Goal: Information Seeking & Learning: Learn about a topic

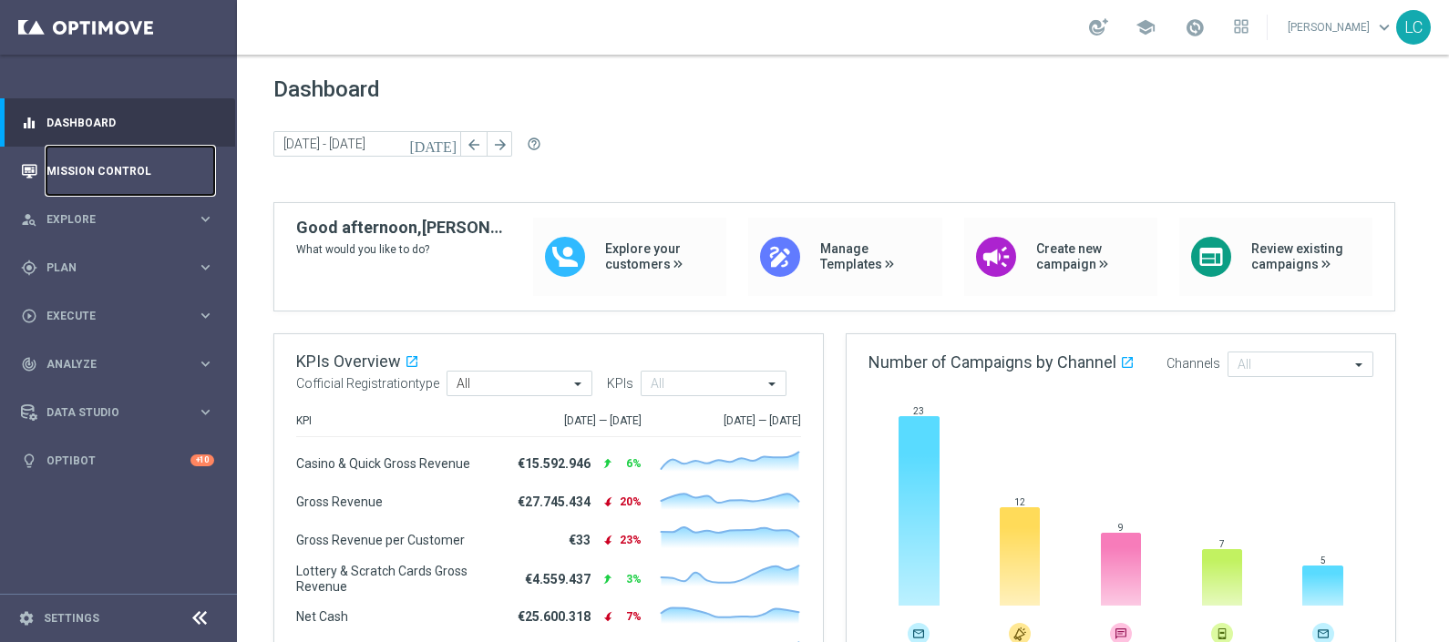
click at [80, 155] on link "Mission Control" at bounding box center [130, 171] width 168 height 48
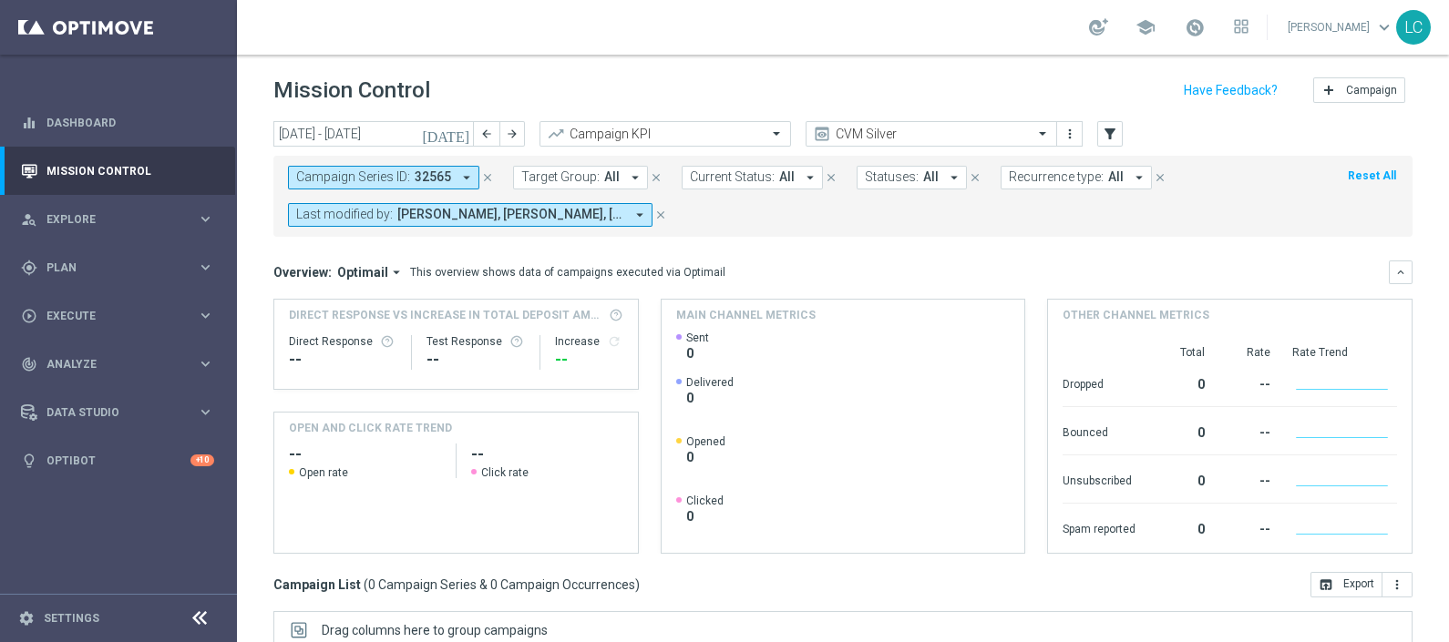
click at [487, 177] on icon "close" at bounding box center [487, 177] width 13 height 13
click at [367, 173] on span "Target Group:" at bounding box center [335, 176] width 78 height 15
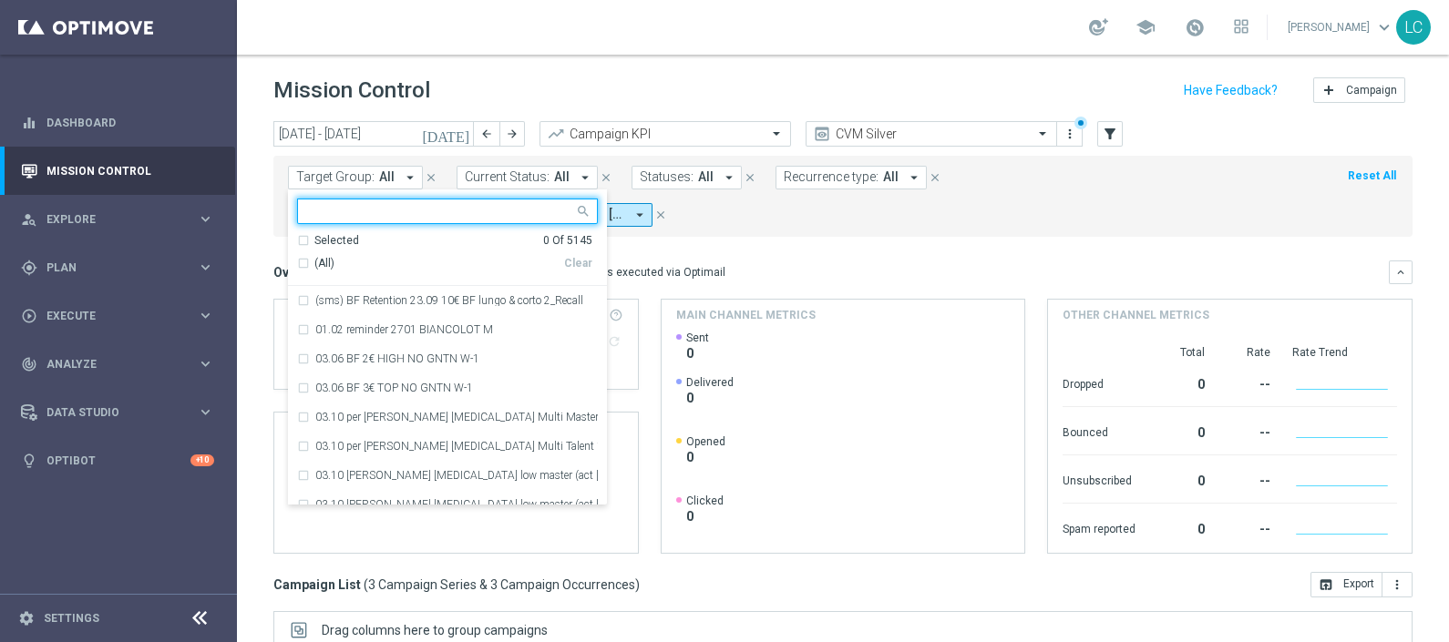
paste input "BETTING TOTALI saldo GGR > 500 Bonus ratio>0,2"
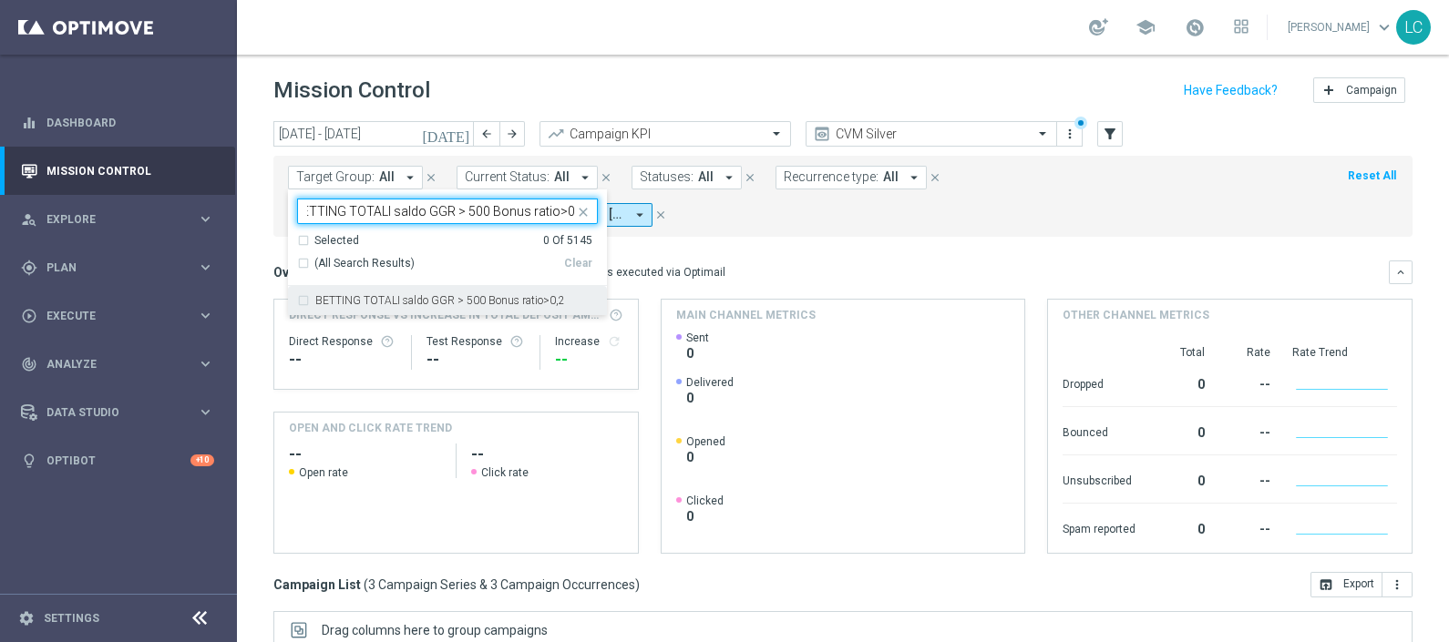
click at [392, 296] on label "BETTING TOTALI saldo GGR > 500 Bonus ratio>0,2" at bounding box center [440, 300] width 250 height 11
type input "BETTING TOTALI saldo GGR > 500 Bonus ratio>0,2"
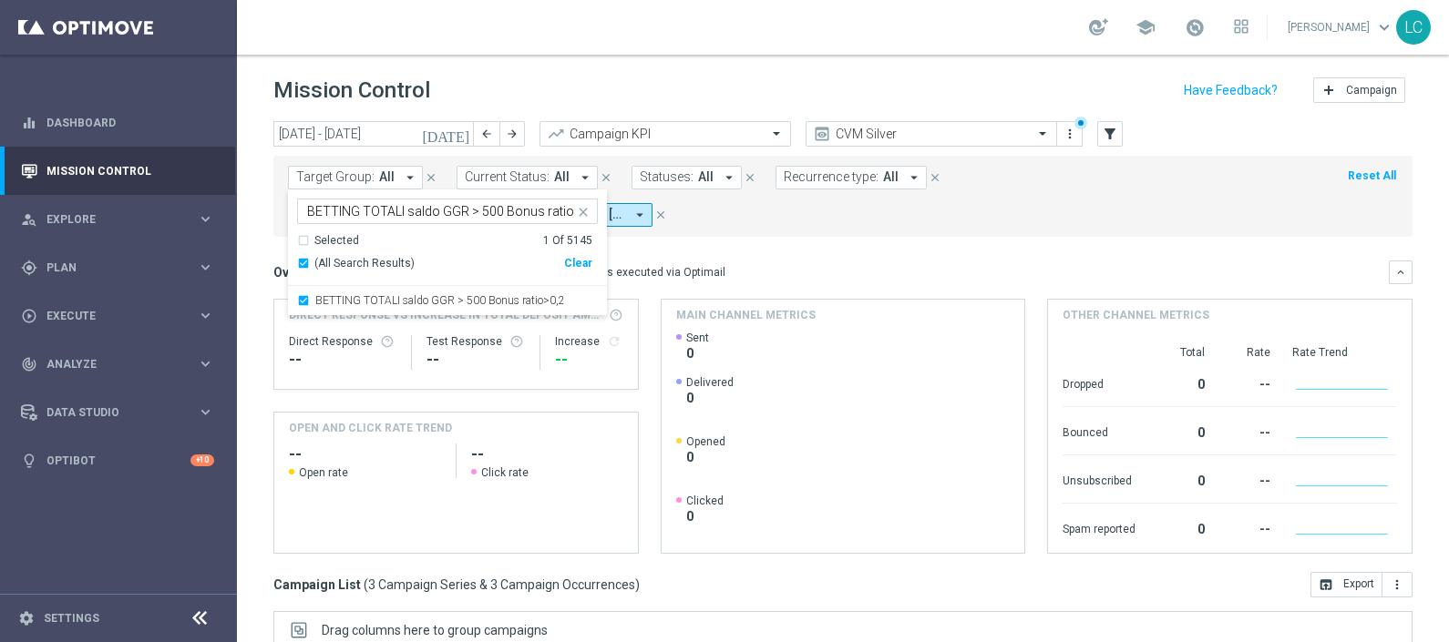
click at [773, 237] on mini-dashboard "Overview: Optimail arrow_drop_down This overview shows data of campaigns execut…" at bounding box center [842, 404] width 1139 height 335
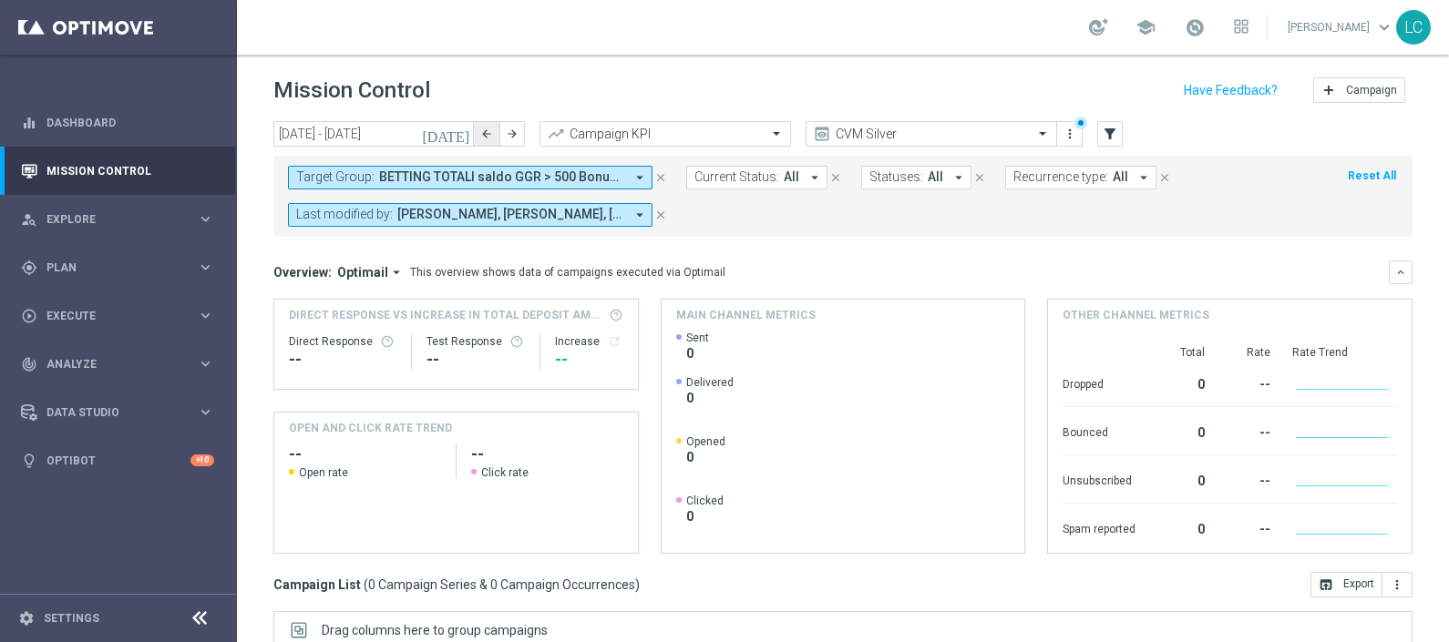
click at [476, 134] on button "arrow_back" at bounding box center [487, 134] width 26 height 26
type input "29 Sep 2025 - 05 Oct 2025"
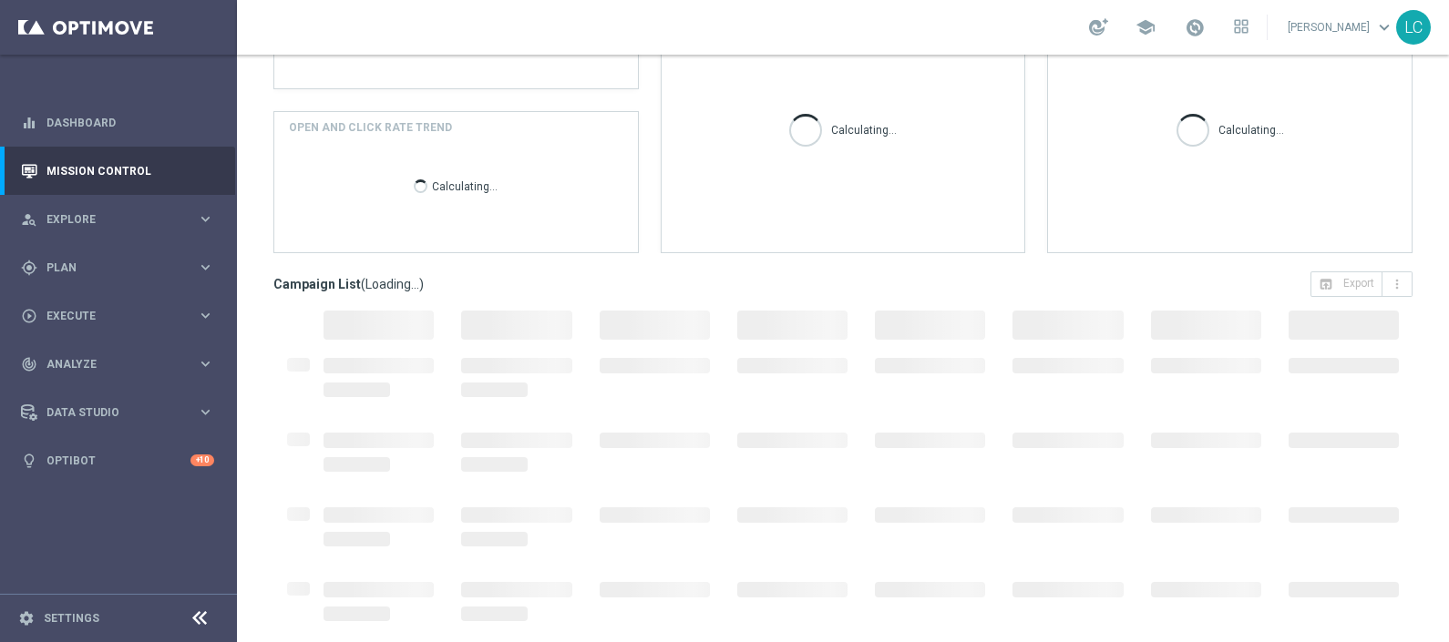
scroll to position [305, 0]
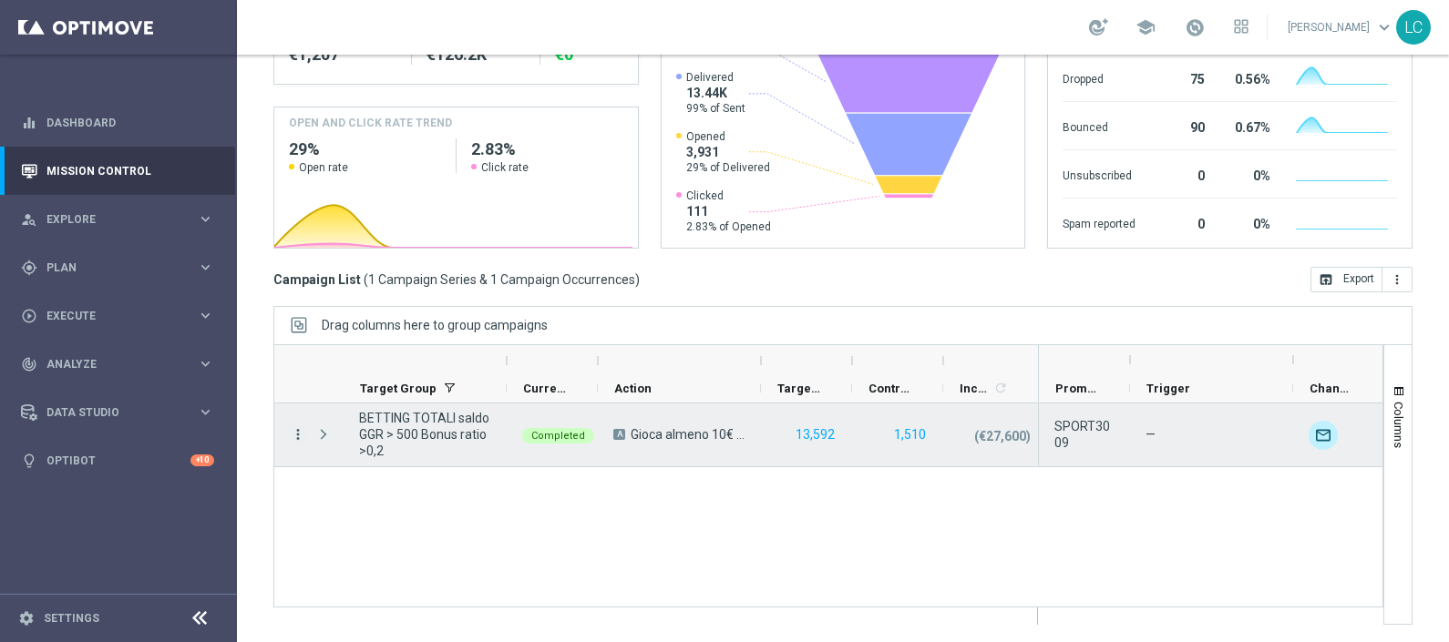
click at [296, 436] on icon "more_vert" at bounding box center [298, 434] width 16 height 16
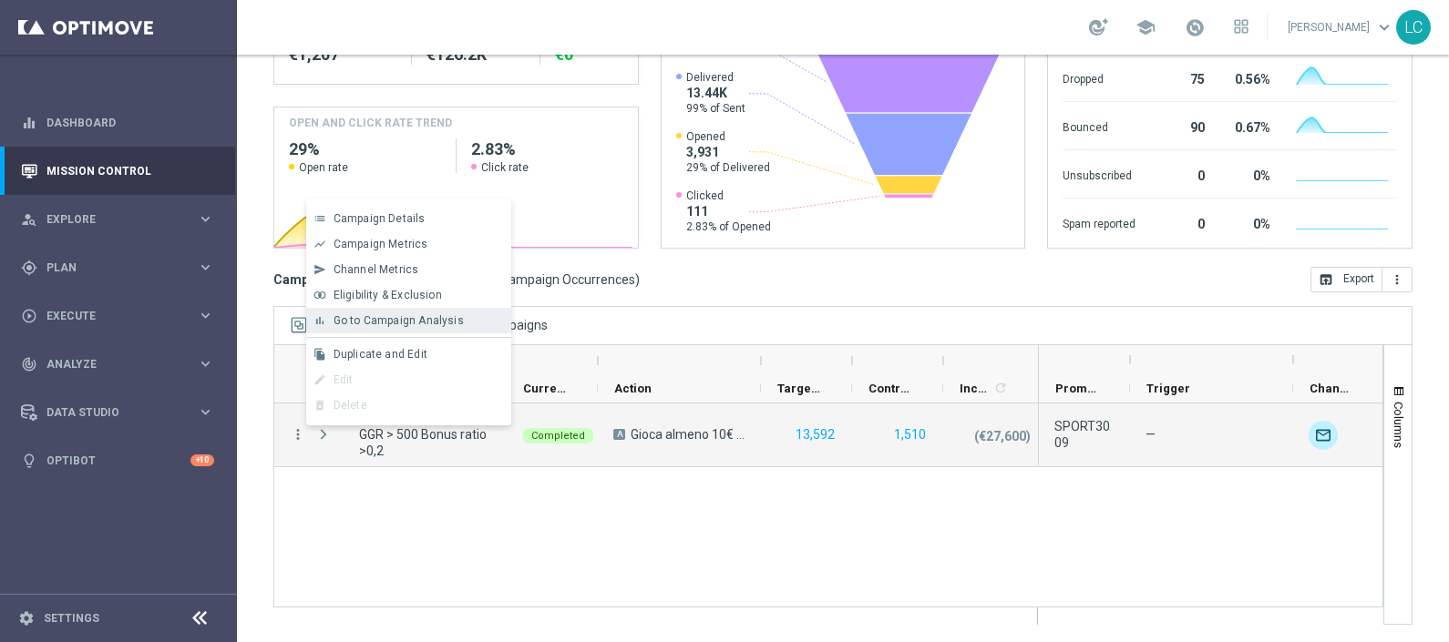
click at [410, 317] on span "Go to Campaign Analysis" at bounding box center [399, 320] width 130 height 13
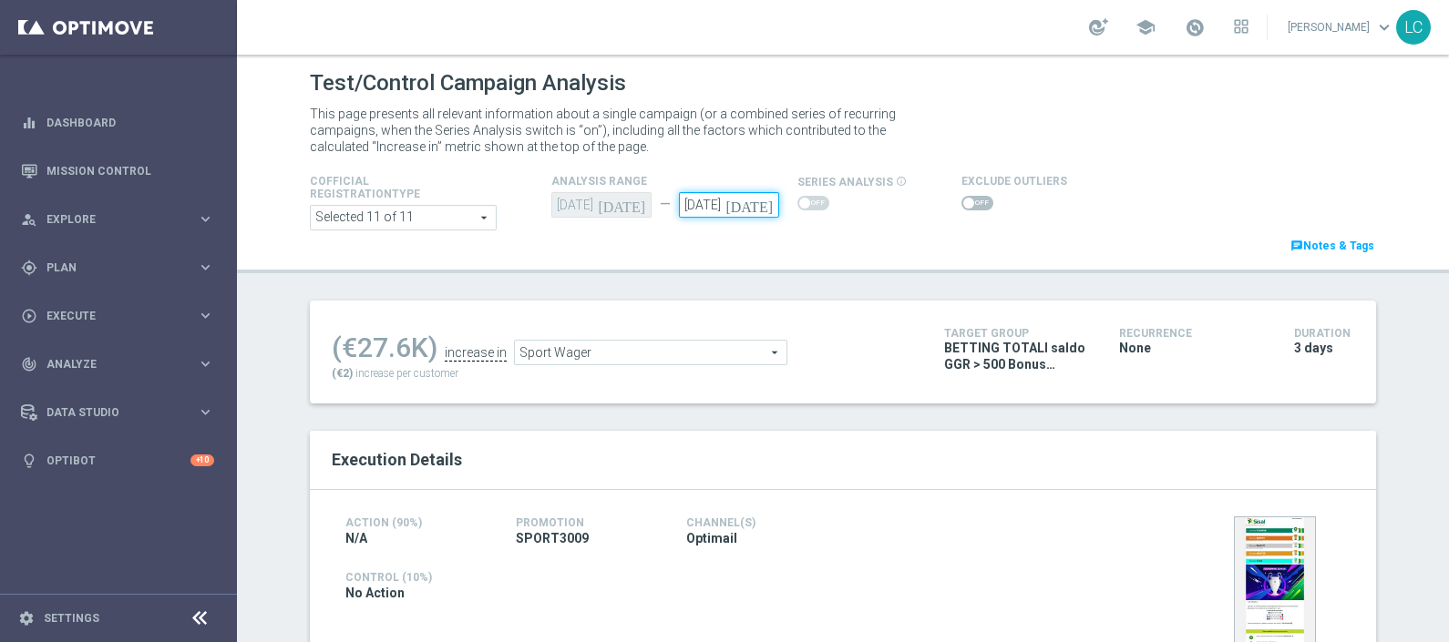
click at [730, 197] on input "[DATE]" at bounding box center [729, 205] width 100 height 26
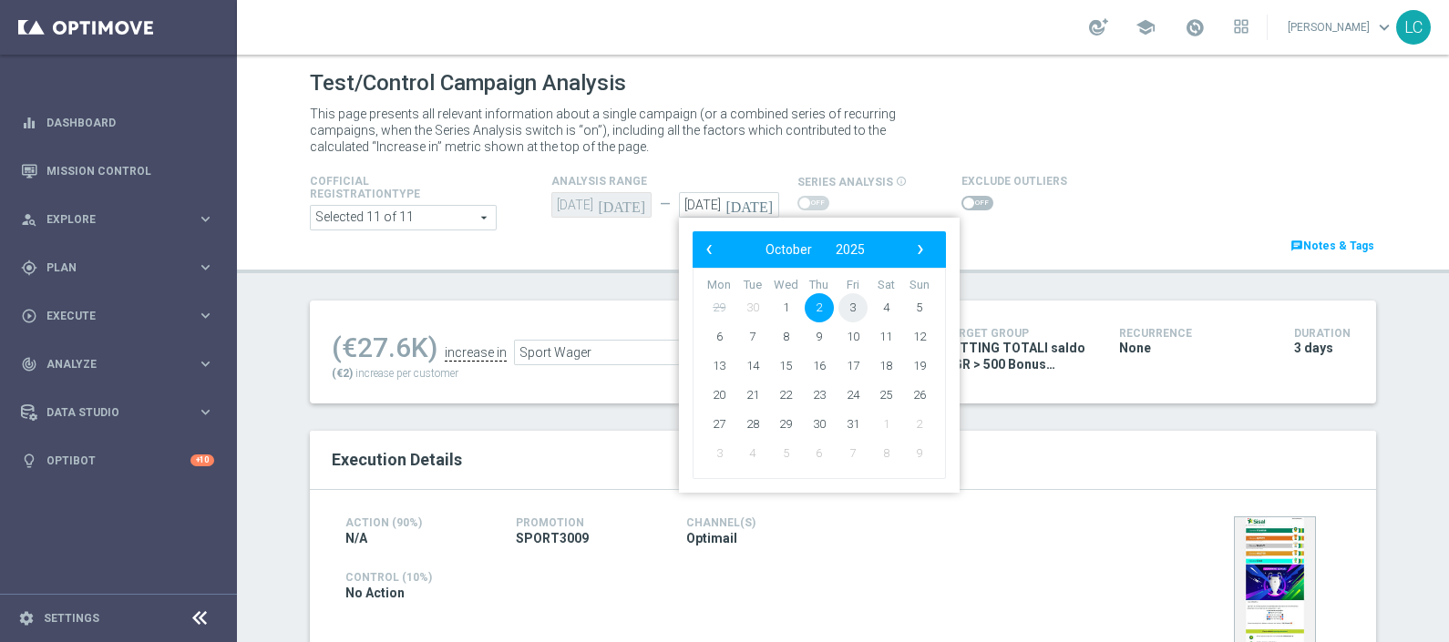
click at [838, 302] on span "3" at bounding box center [852, 307] width 29 height 29
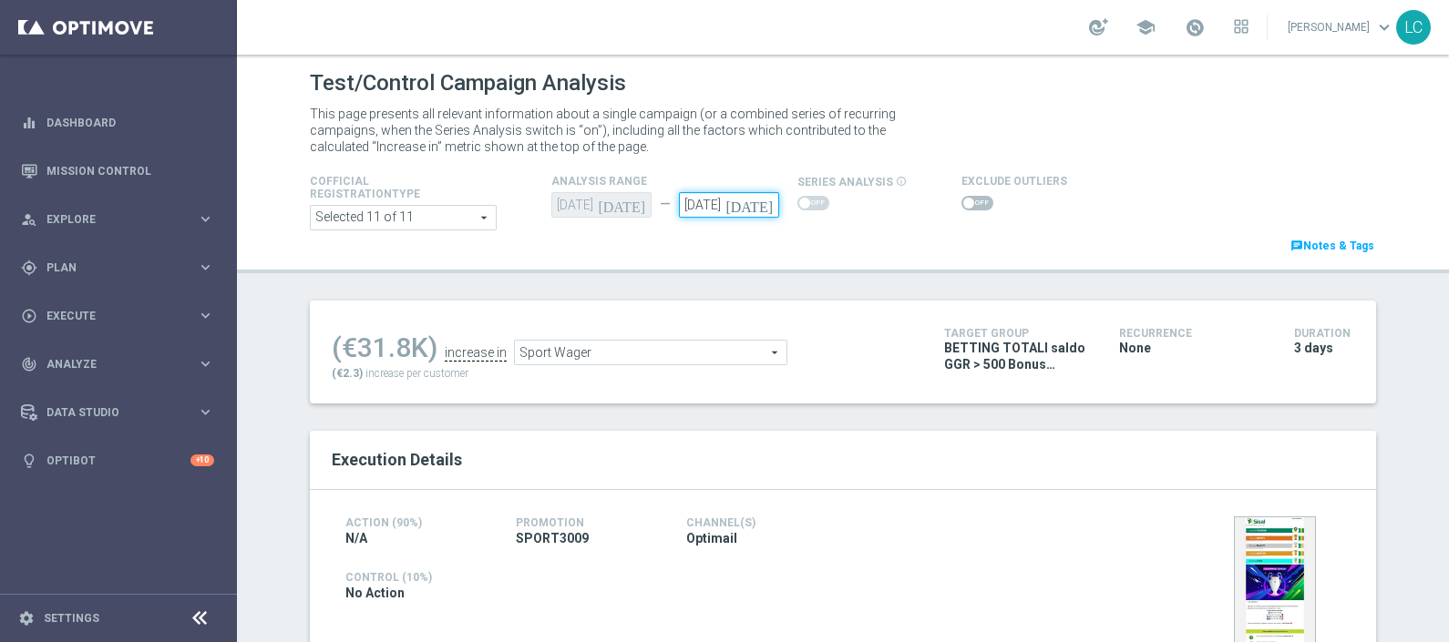
click at [701, 209] on input "[DATE]" at bounding box center [729, 205] width 100 height 26
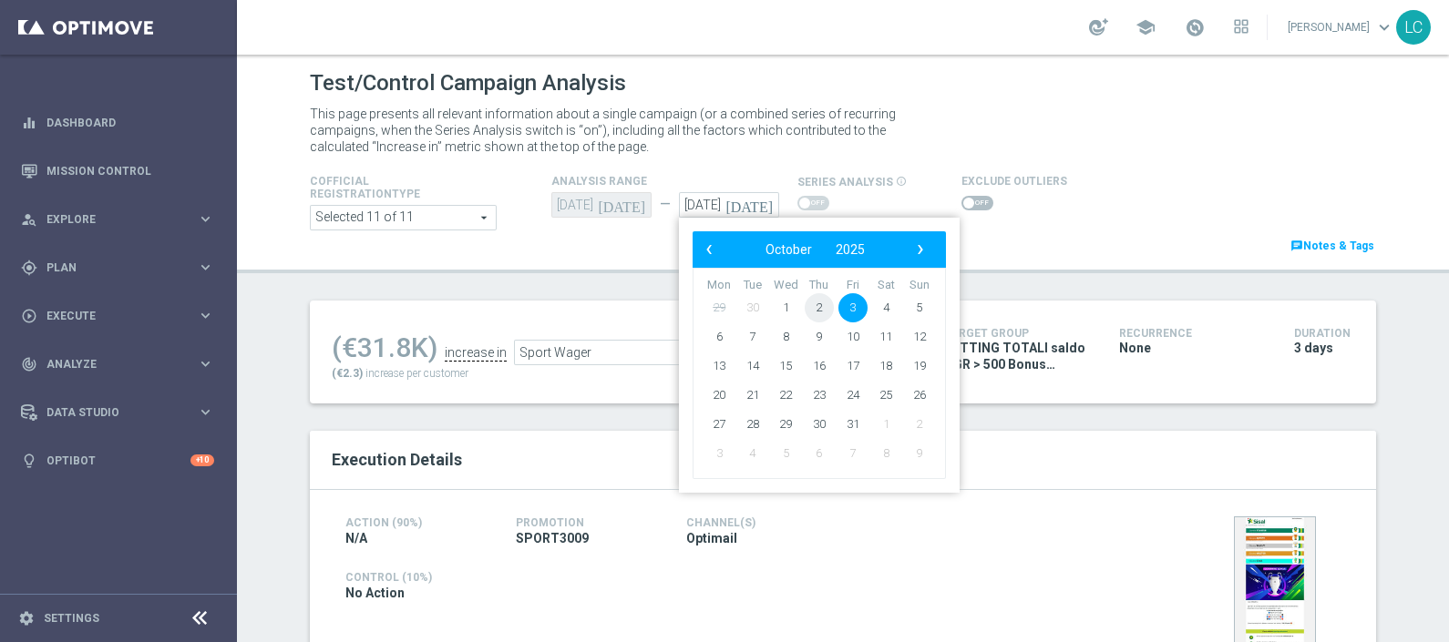
click at [805, 310] on span "2" at bounding box center [819, 307] width 29 height 29
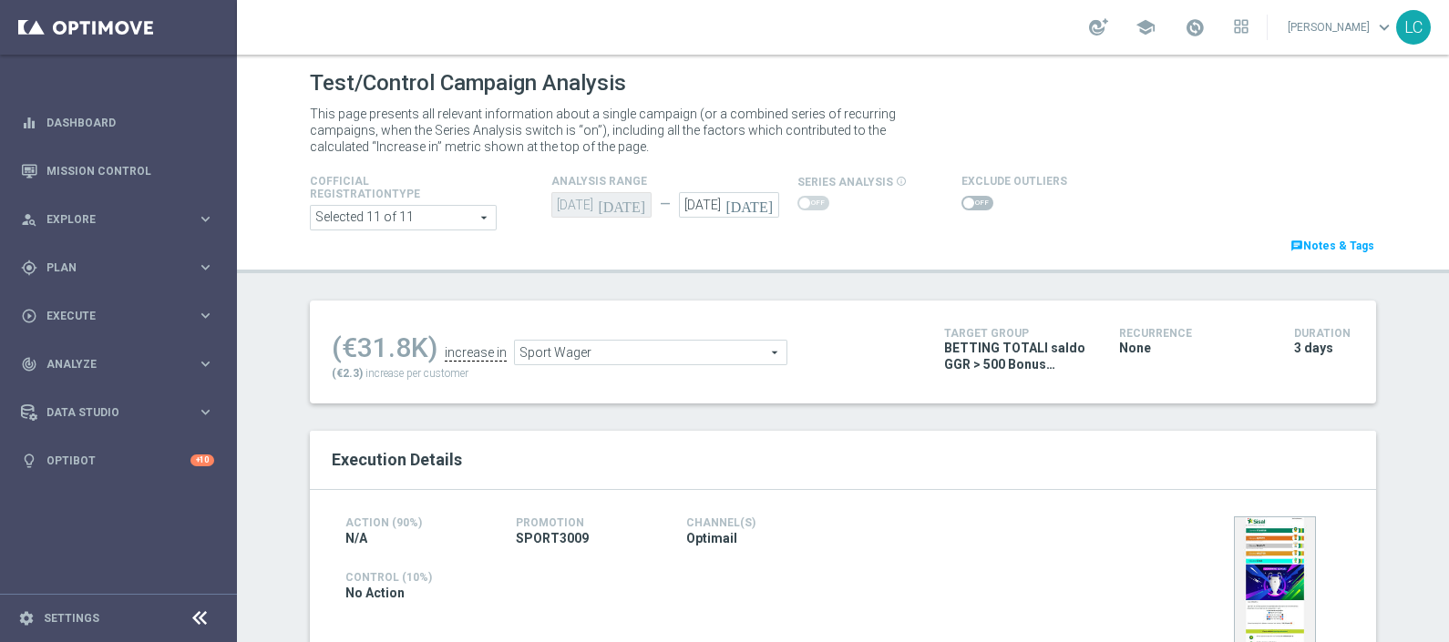
type input "[DATE]"
click at [640, 341] on span "Sport Wager" at bounding box center [651, 353] width 272 height 24
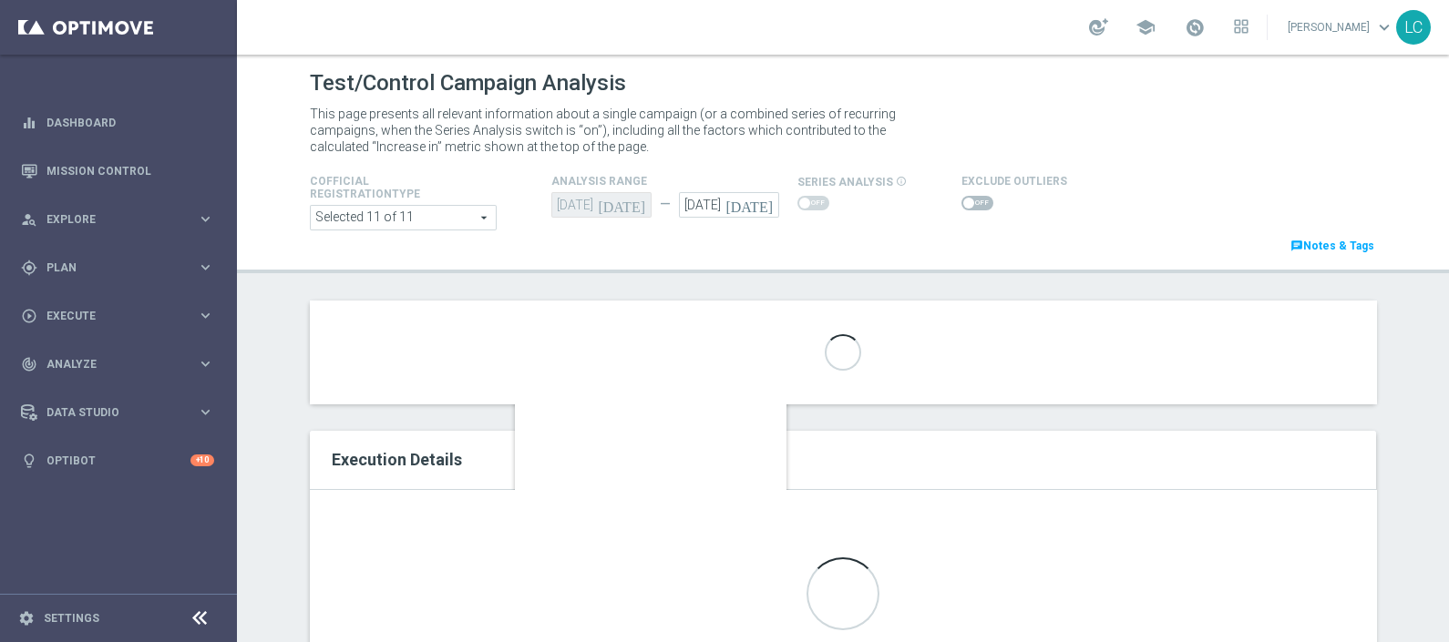
scroll to position [283, 0]
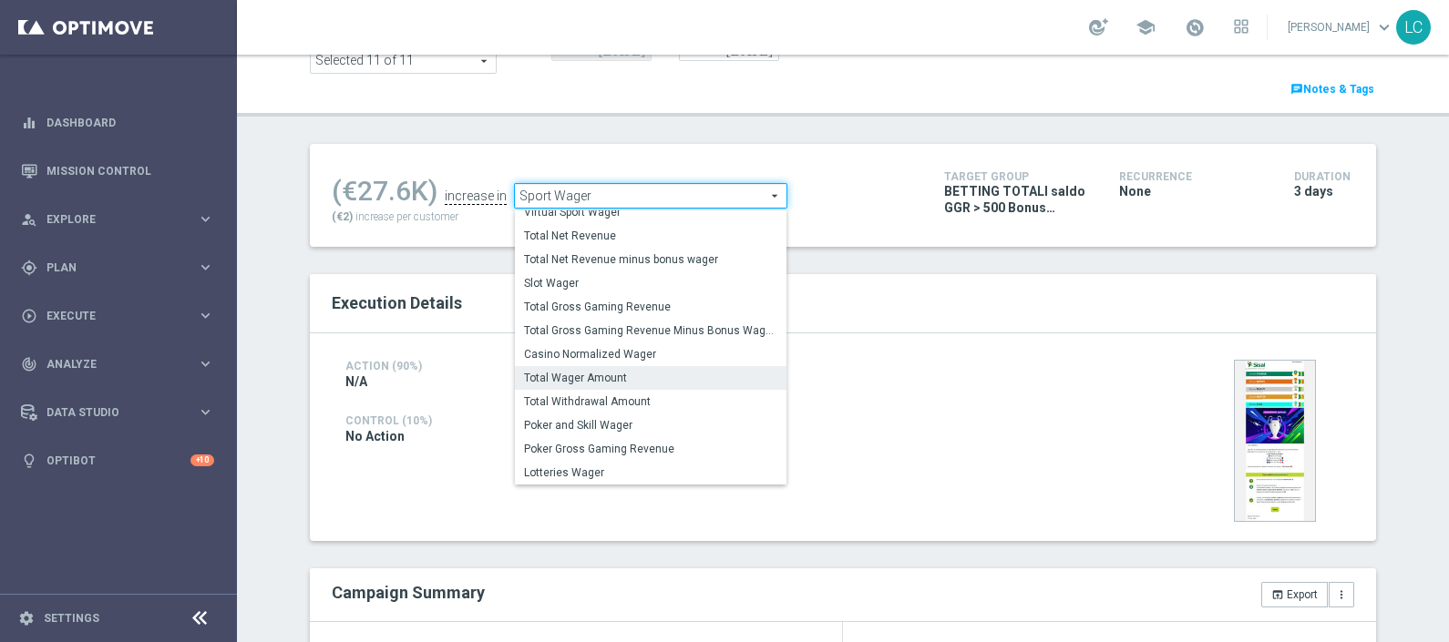
click at [614, 375] on span "Total Wager Amount" at bounding box center [650, 378] width 253 height 15
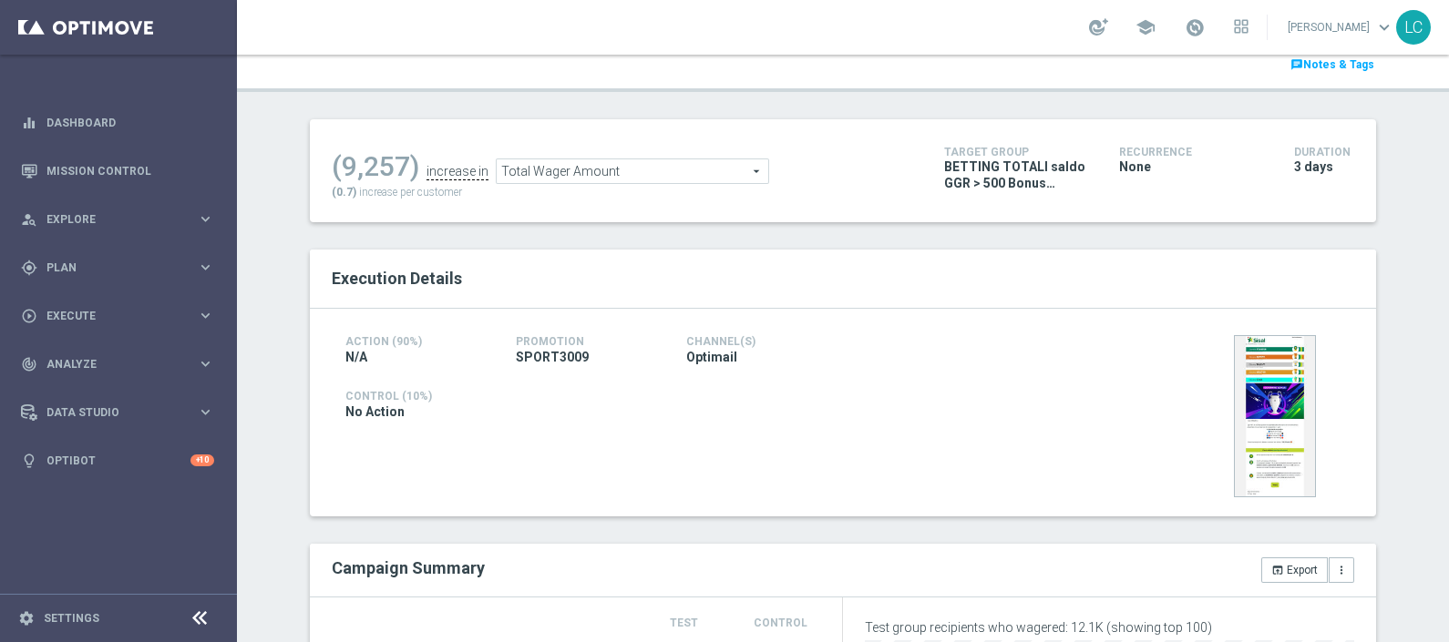
scroll to position [227, 0]
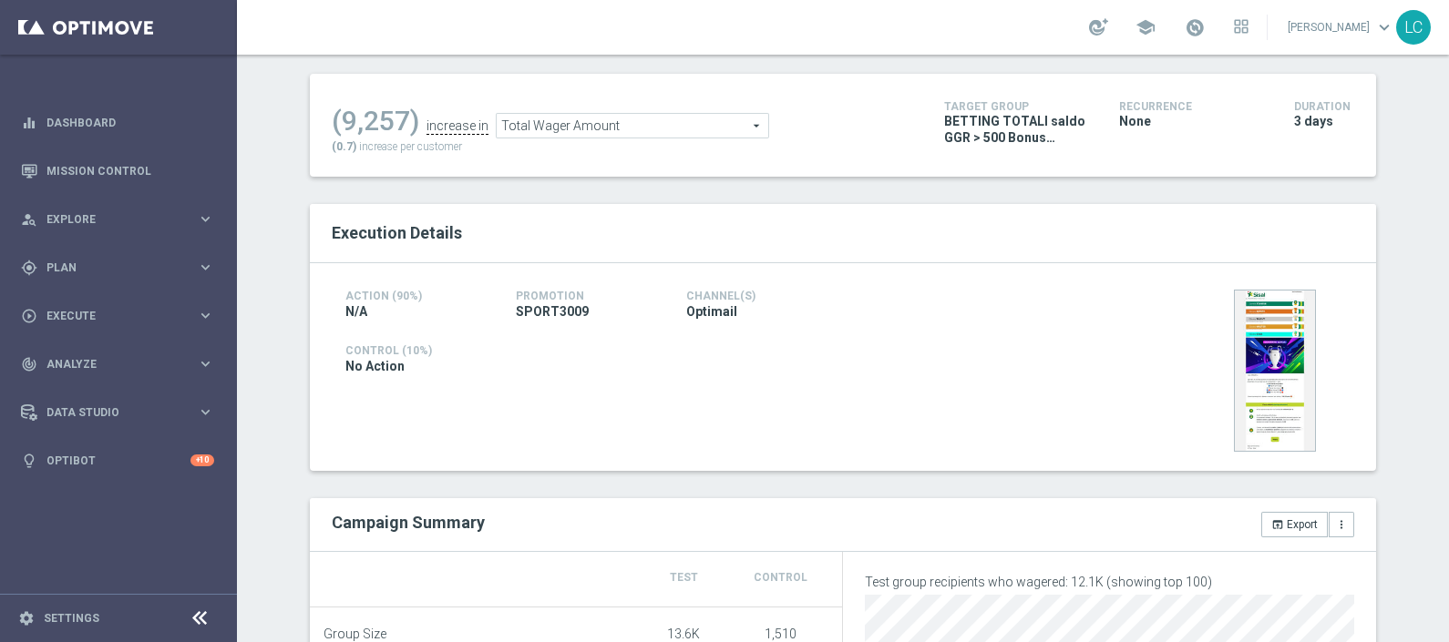
click at [702, 114] on span "Total Wager Amount" at bounding box center [633, 126] width 272 height 24
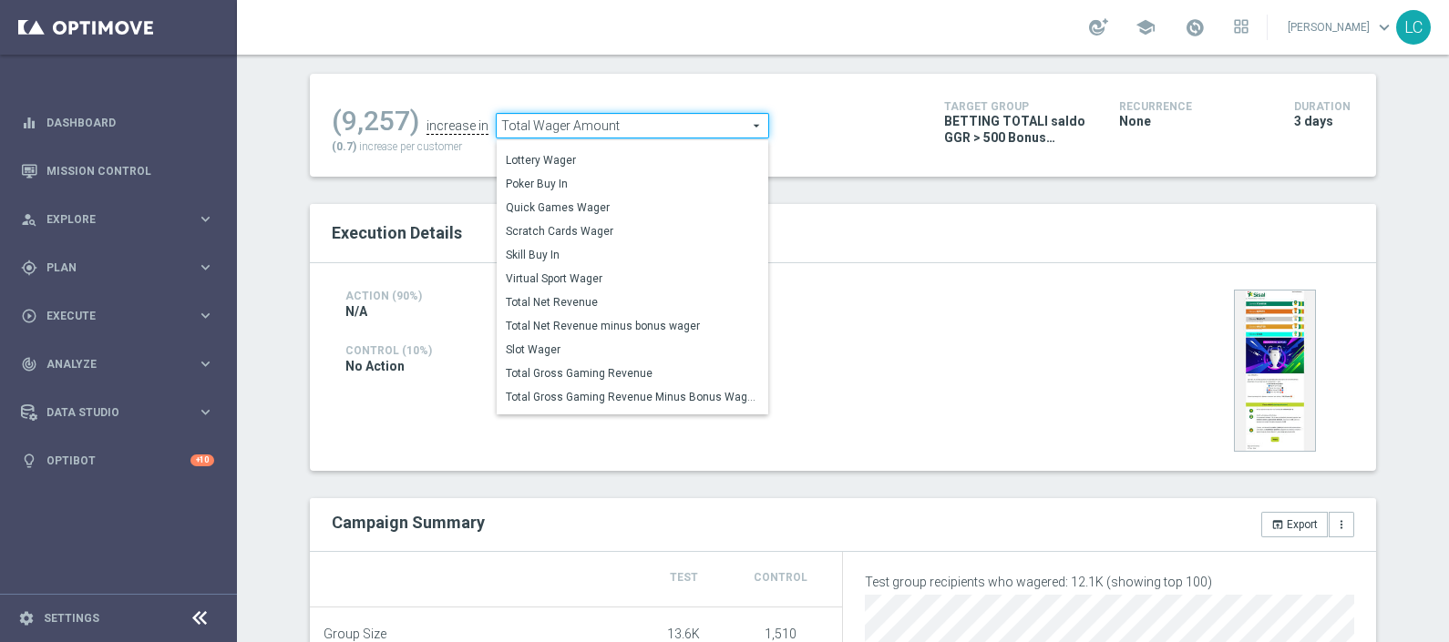
scroll to position [200, 0]
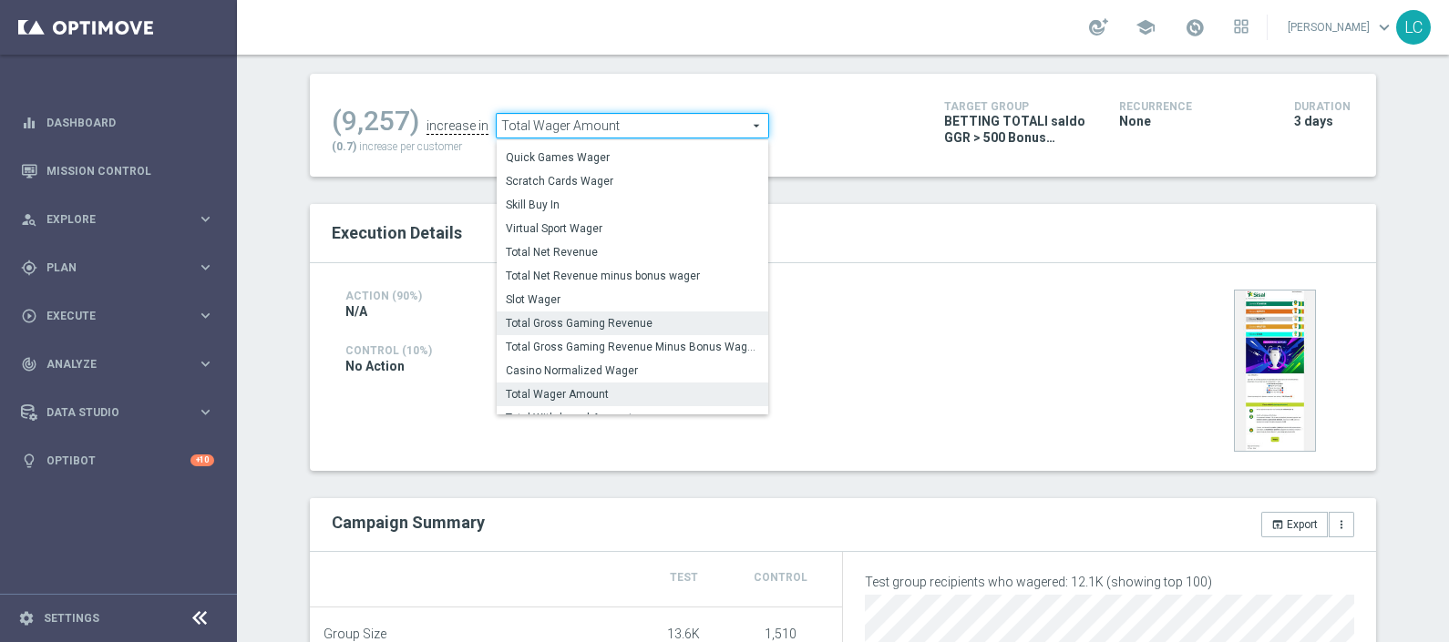
click at [598, 326] on span "Total Gross Gaming Revenue" at bounding box center [632, 323] width 253 height 15
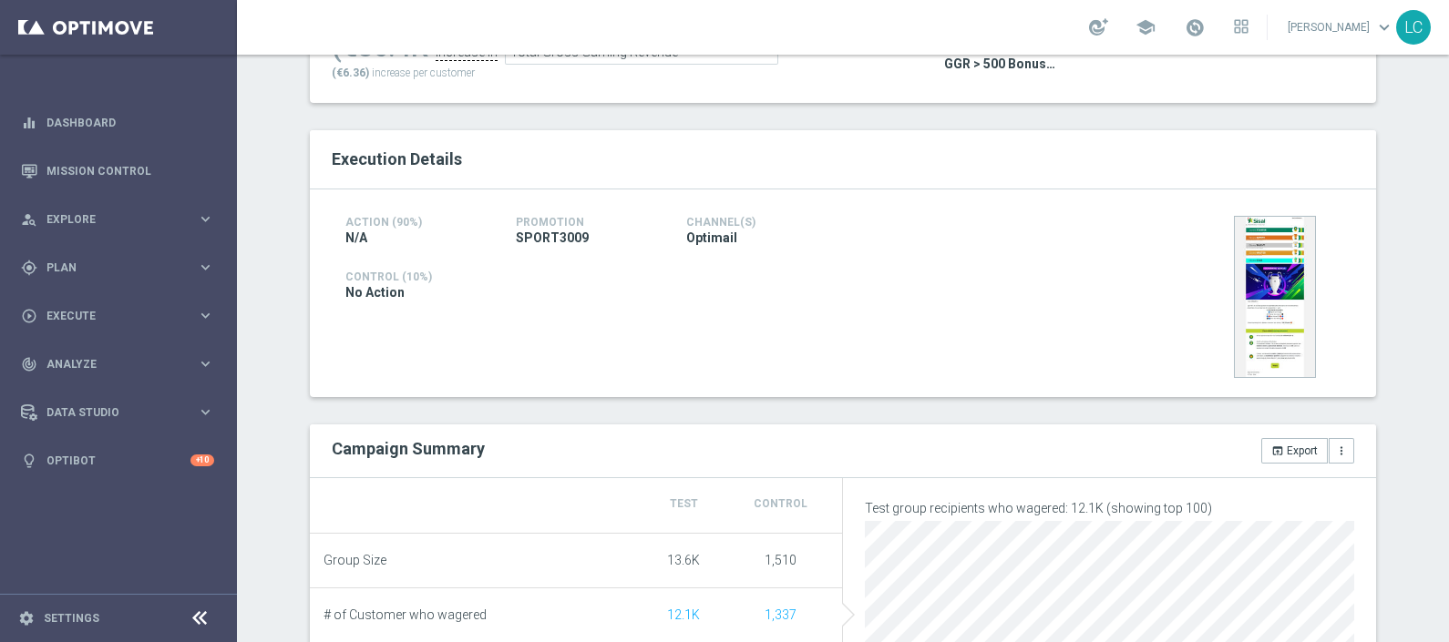
scroll to position [234, 0]
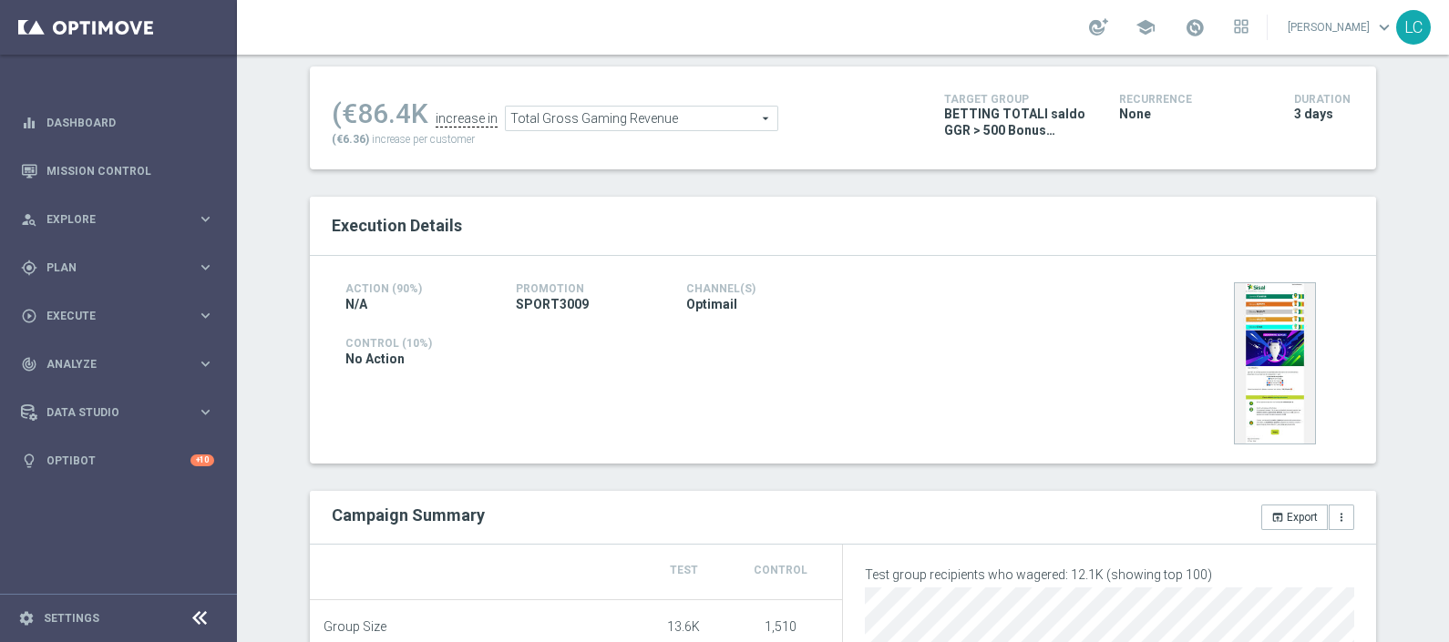
click at [633, 125] on span "Total Gross Gaming Revenue" at bounding box center [642, 119] width 272 height 24
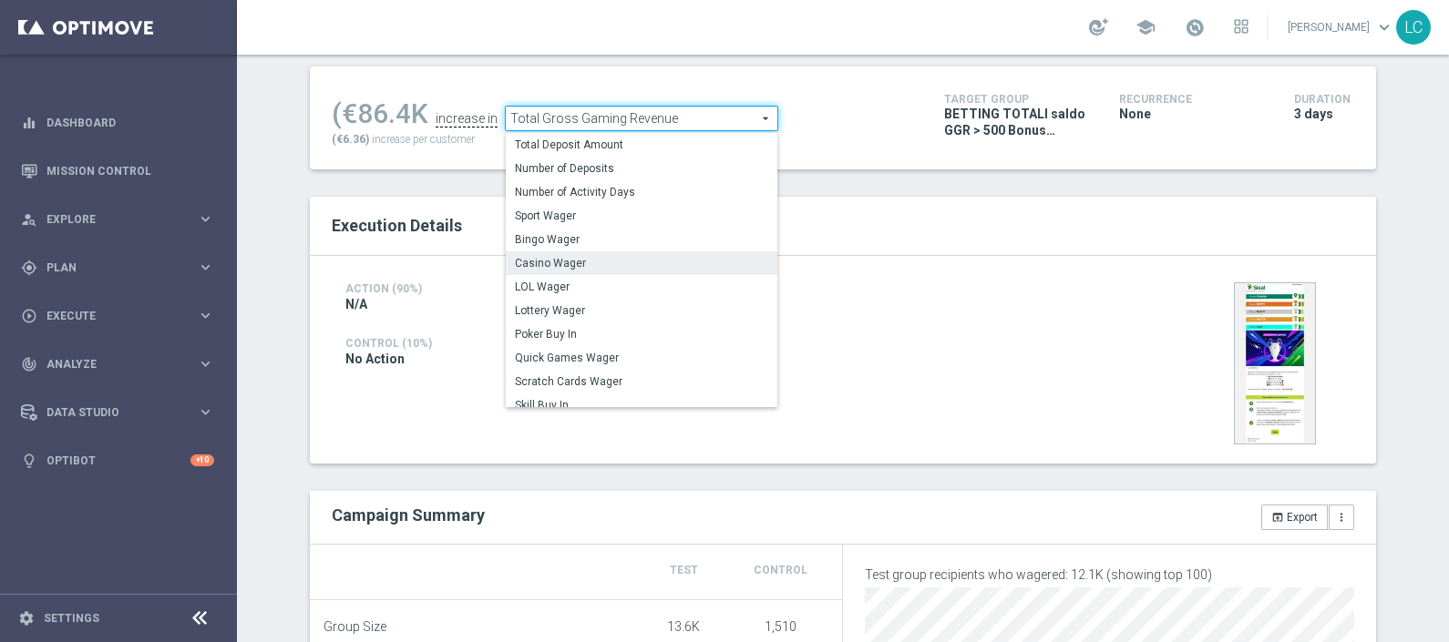
click at [647, 257] on span "Casino Wager" at bounding box center [641, 263] width 253 height 15
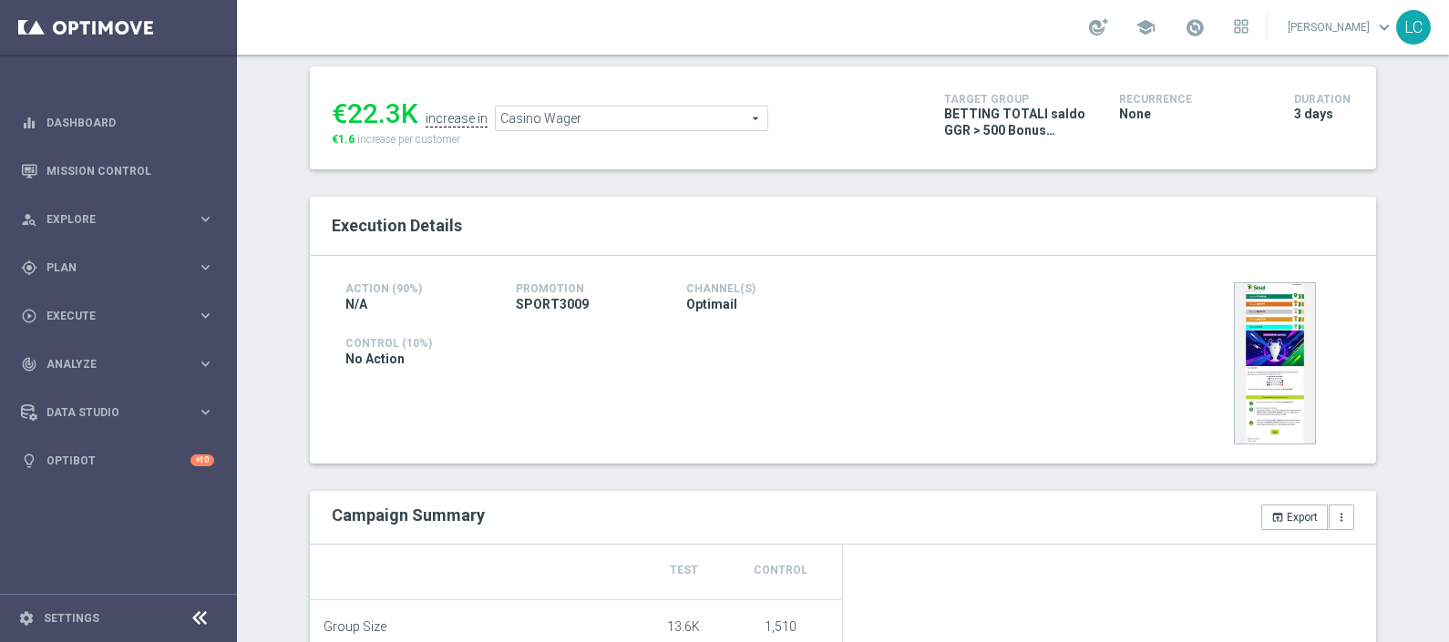
click at [612, 125] on span "Casino Wager" at bounding box center [632, 119] width 272 height 24
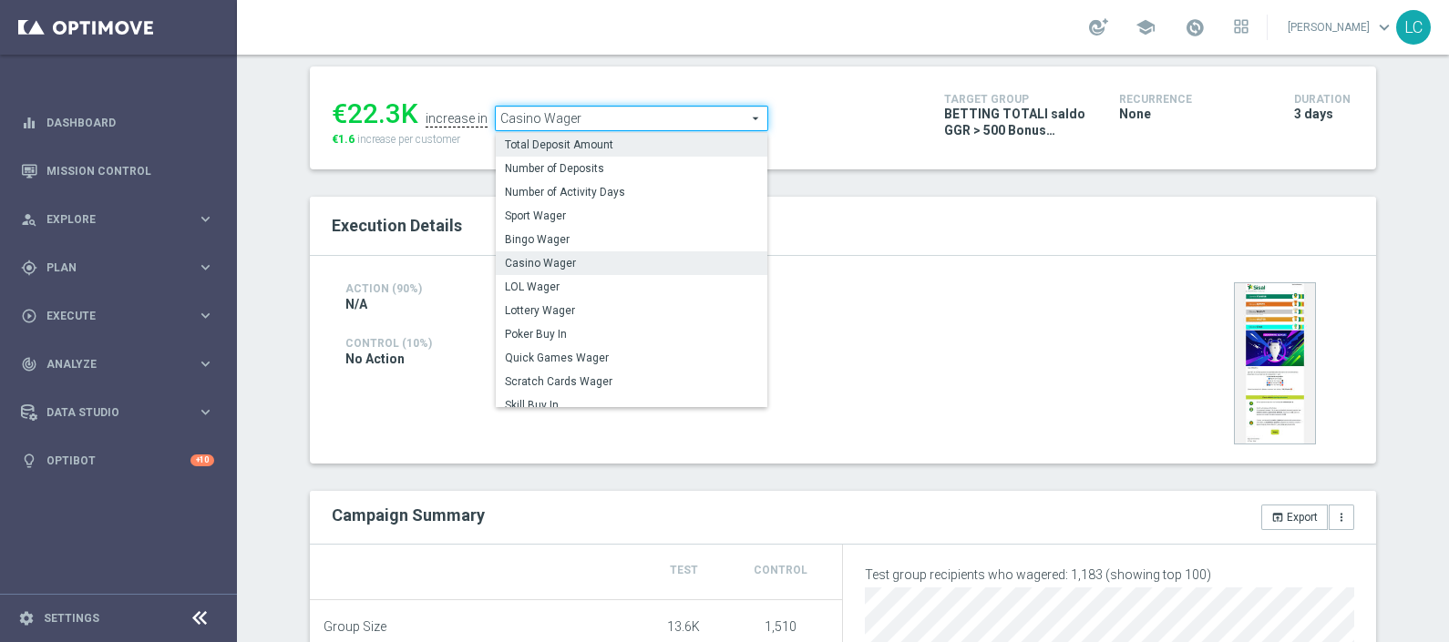
click at [608, 146] on span "Total Deposit Amount" at bounding box center [631, 145] width 253 height 15
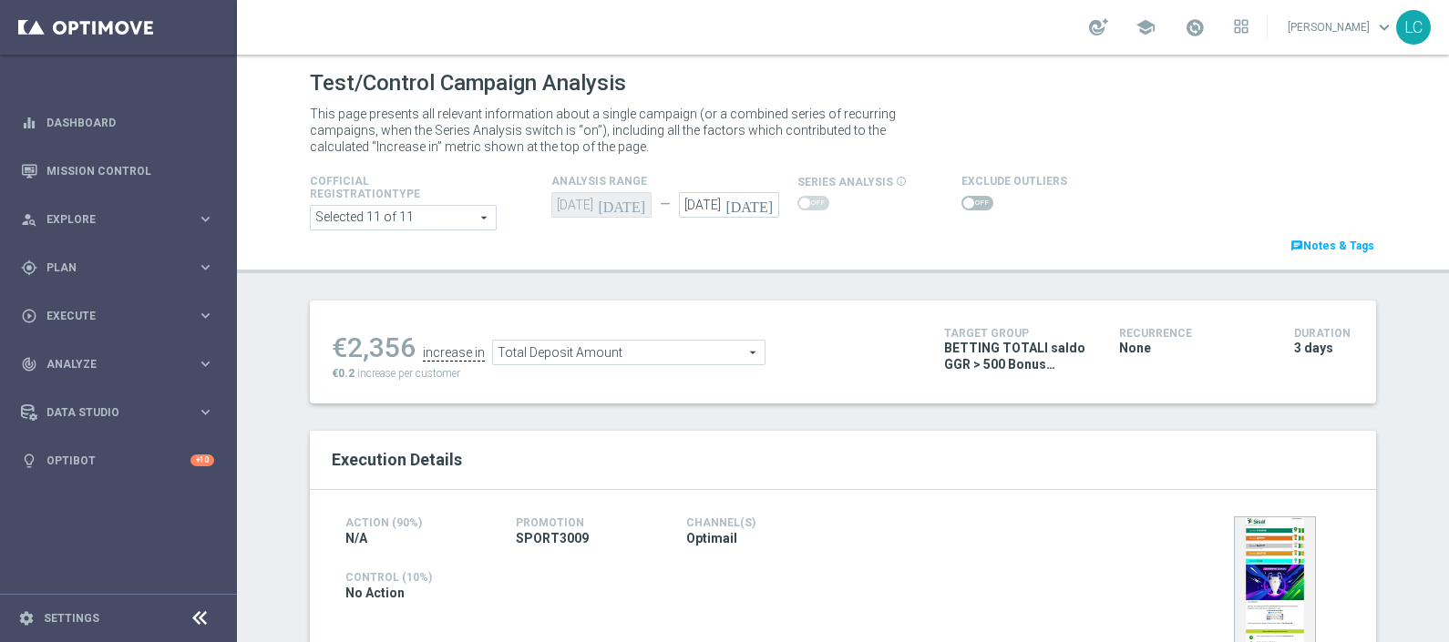
click at [633, 345] on span "Total Deposit Amount" at bounding box center [629, 353] width 272 height 24
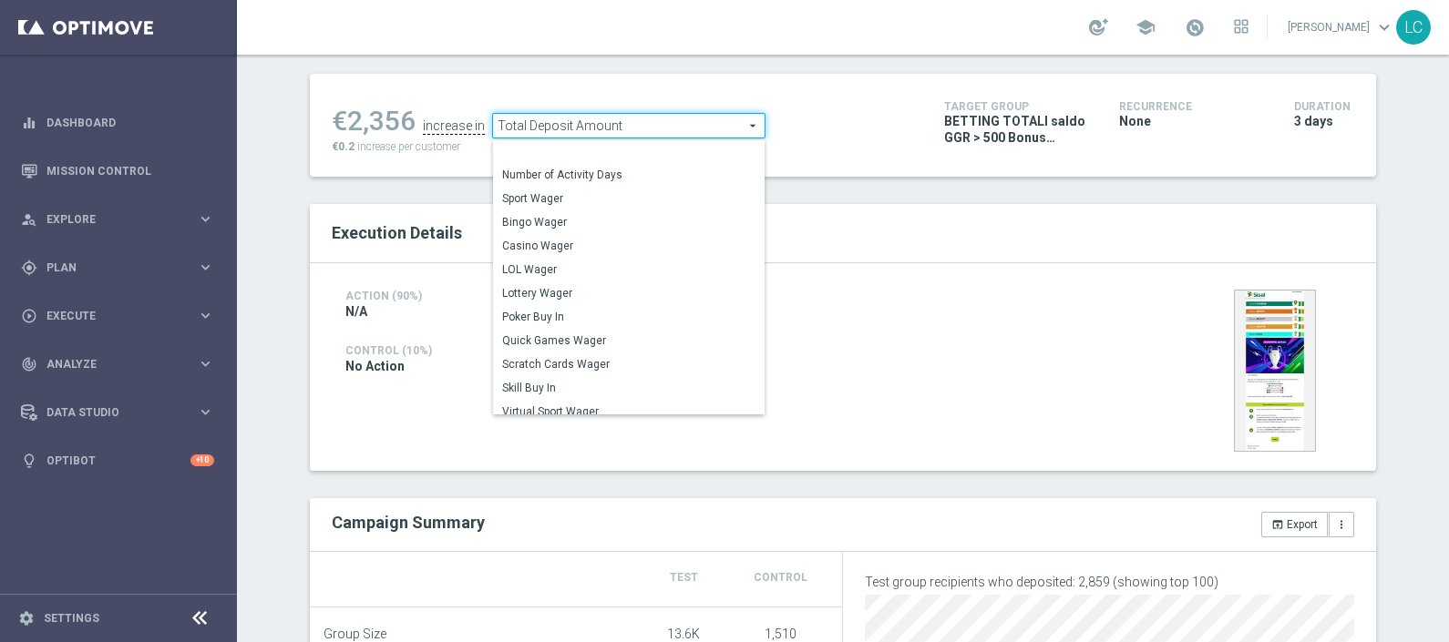
scroll to position [21, 0]
click at [544, 196] on span "Sport Wager" at bounding box center [628, 202] width 253 height 15
type input "Sport Wager"
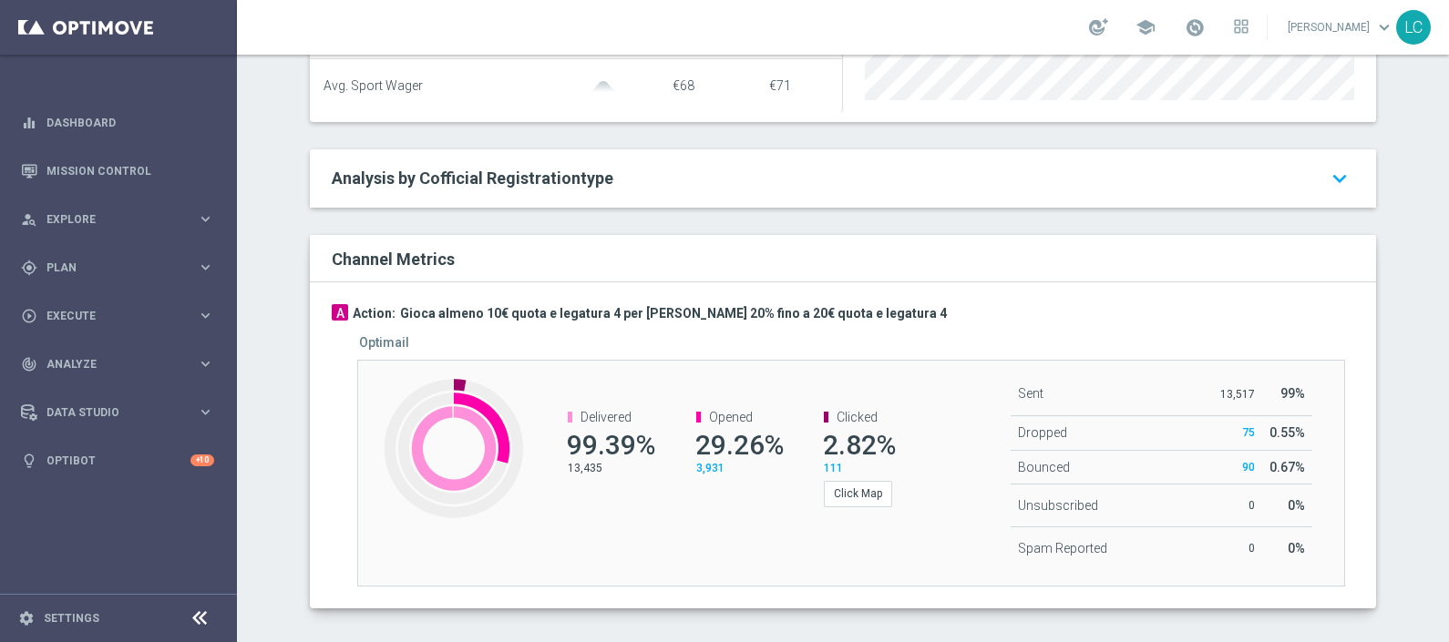
scroll to position [608, 0]
